Goal: Navigation & Orientation: Find specific page/section

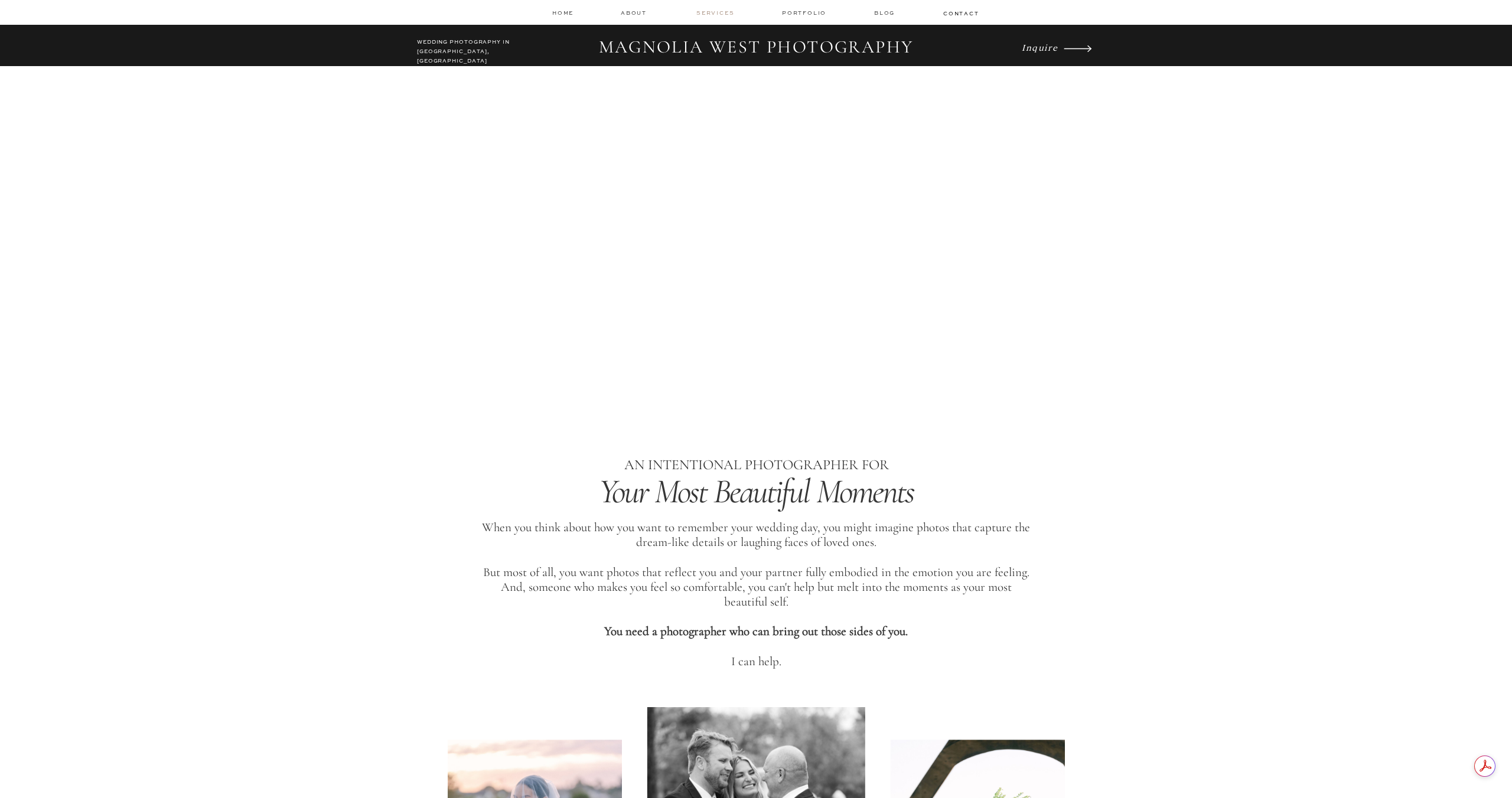
click at [715, 11] on nav "services" at bounding box center [716, 12] width 39 height 7
